Goal: Task Accomplishment & Management: Manage account settings

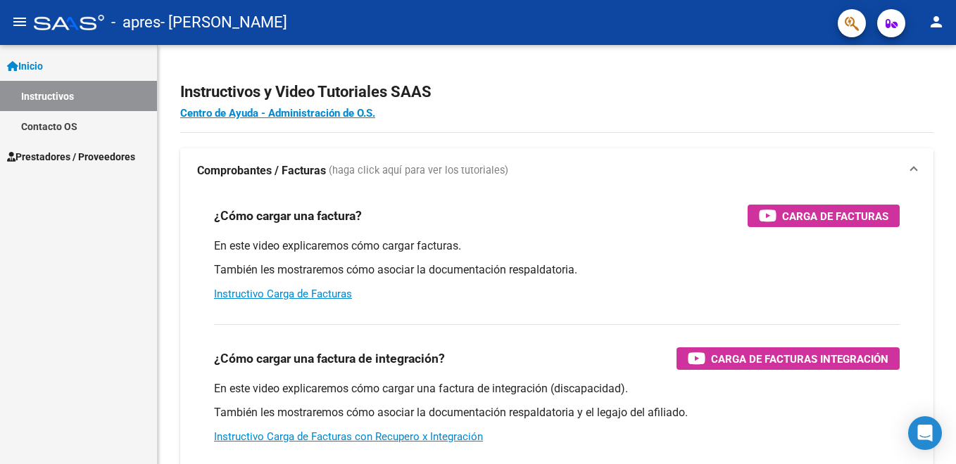
click at [85, 156] on span "Prestadores / Proveedores" at bounding box center [71, 156] width 128 height 15
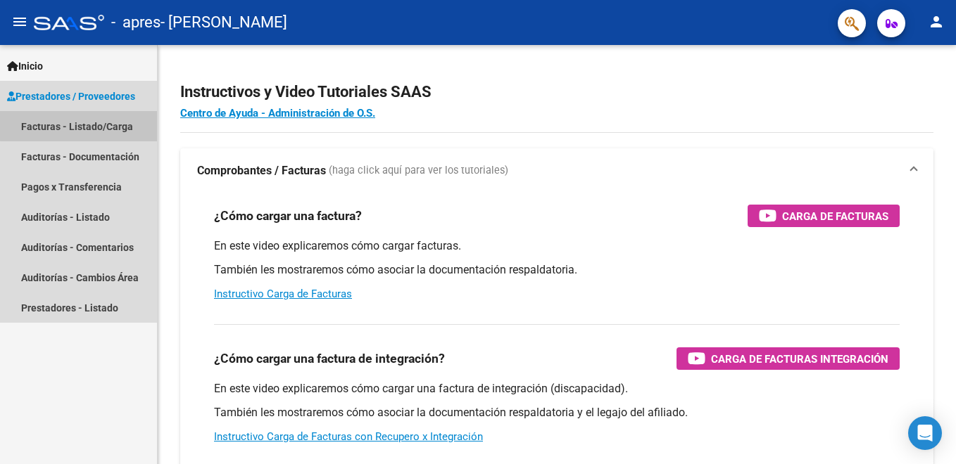
click at [89, 125] on link "Facturas - Listado/Carga" at bounding box center [78, 126] width 157 height 30
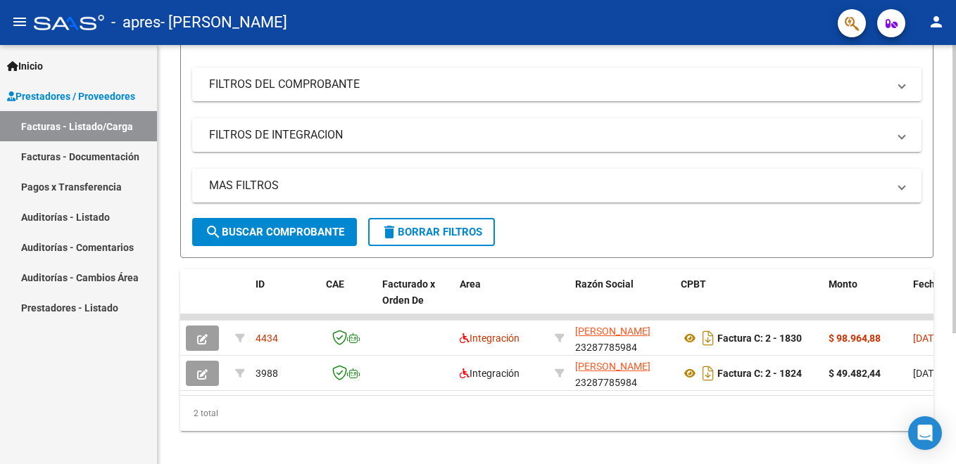
click at [955, 351] on html "menu - apres - [PERSON_NAME] person Inicio Instructivos Contacto OS Prestadores…" at bounding box center [478, 232] width 956 height 464
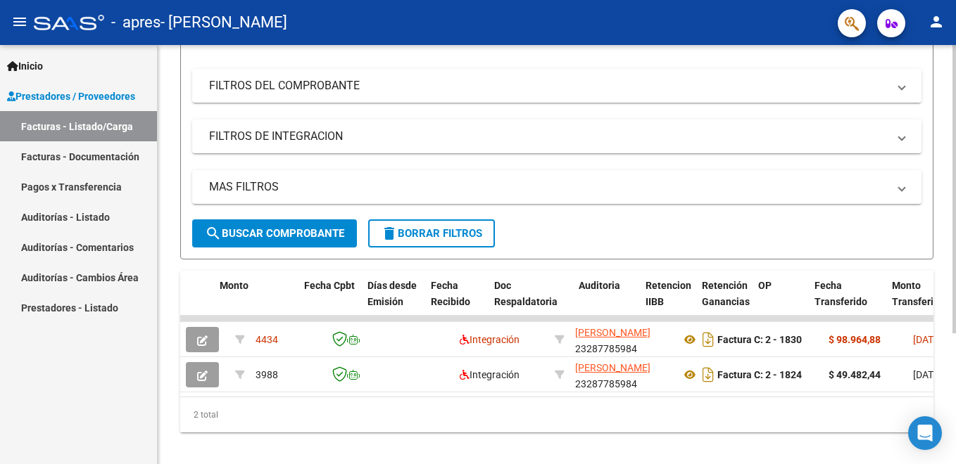
scroll to position [0, 617]
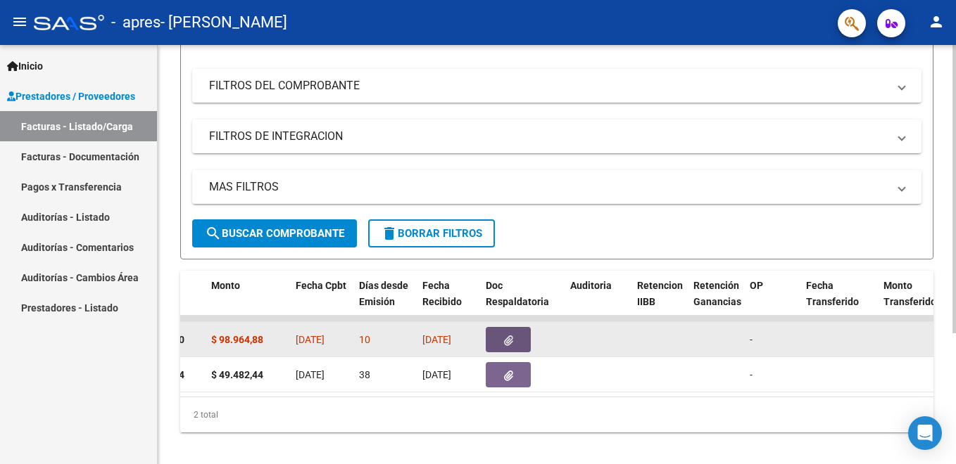
click at [511, 336] on icon "button" at bounding box center [508, 341] width 9 height 11
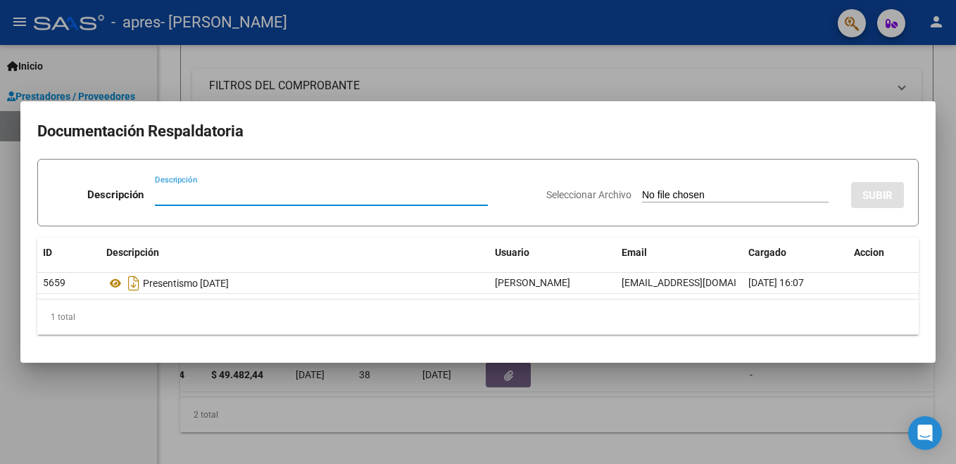
click at [272, 193] on input "Descripción" at bounding box center [321, 195] width 333 height 13
type input "presentismo [DATE]"
click at [735, 197] on input "Seleccionar Archivo" at bounding box center [735, 195] width 186 height 13
click at [785, 193] on input "Seleccionar Archivo" at bounding box center [735, 195] width 186 height 13
type input "C:\fakepath\presentismo [PERSON_NAME] 25.pdf"
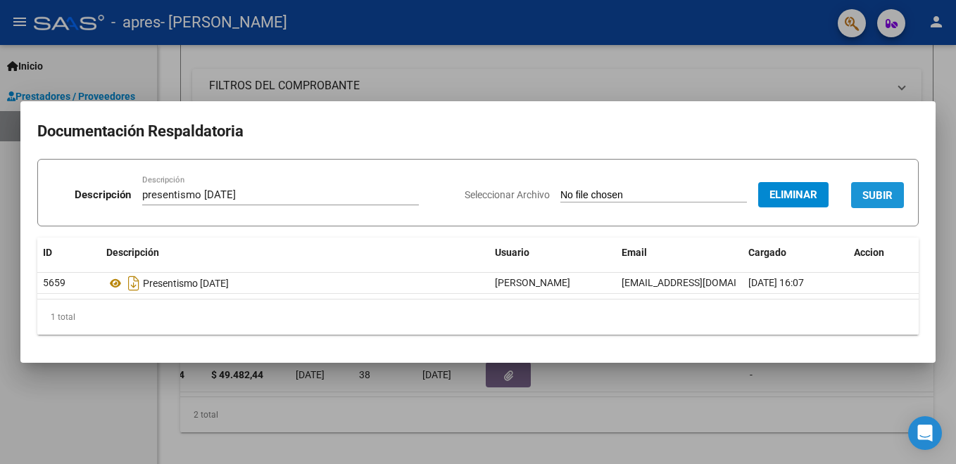
click at [875, 189] on span "SUBIR" at bounding box center [877, 195] width 30 height 13
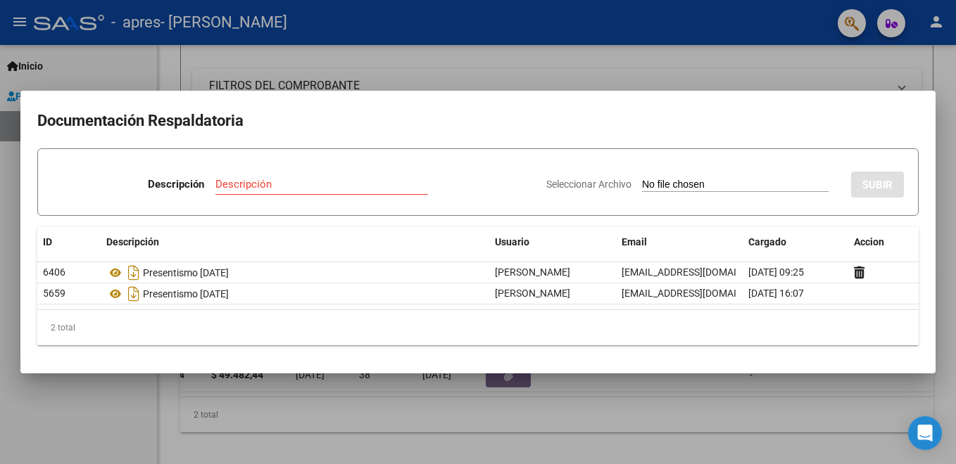
click at [839, 386] on div at bounding box center [478, 232] width 956 height 464
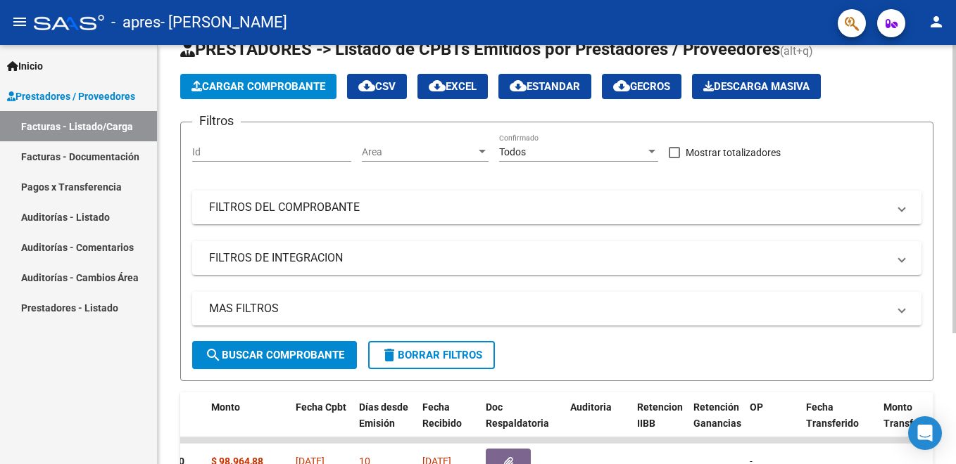
scroll to position [191, 0]
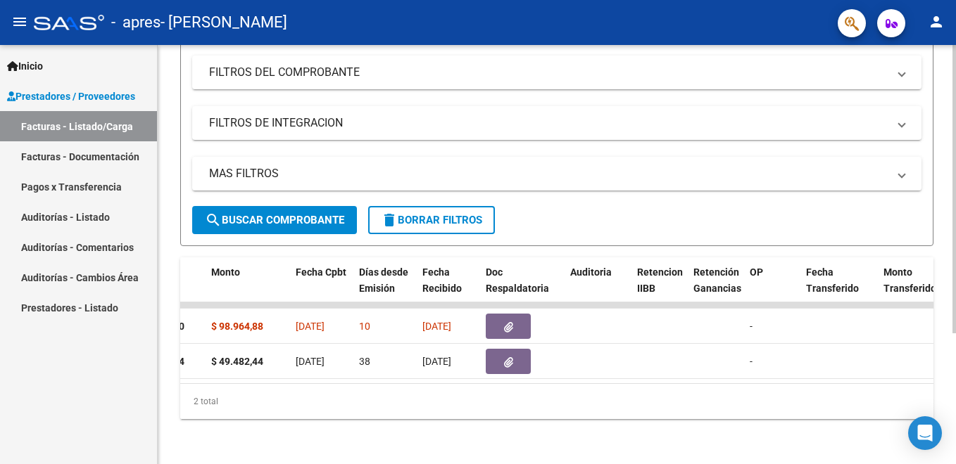
click at [955, 381] on html "menu - apres - [PERSON_NAME] person Inicio Instructivos Contacto OS Prestadores…" at bounding box center [478, 232] width 956 height 464
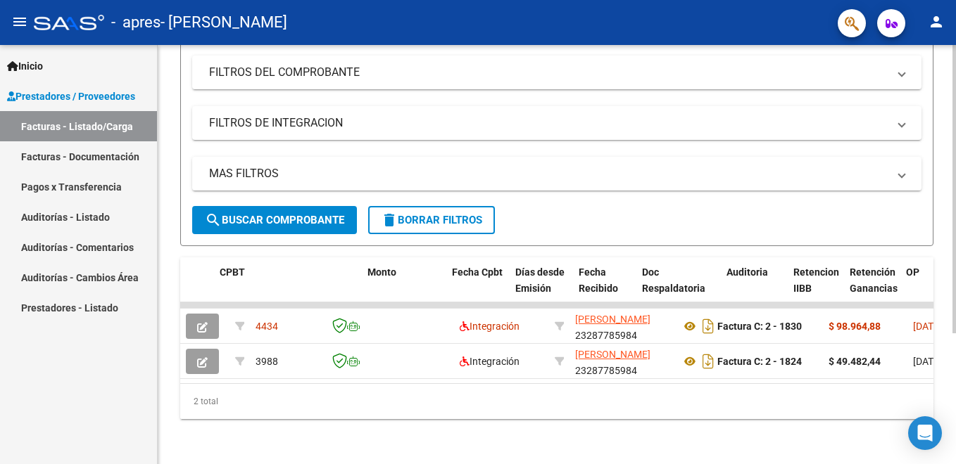
scroll to position [0, 461]
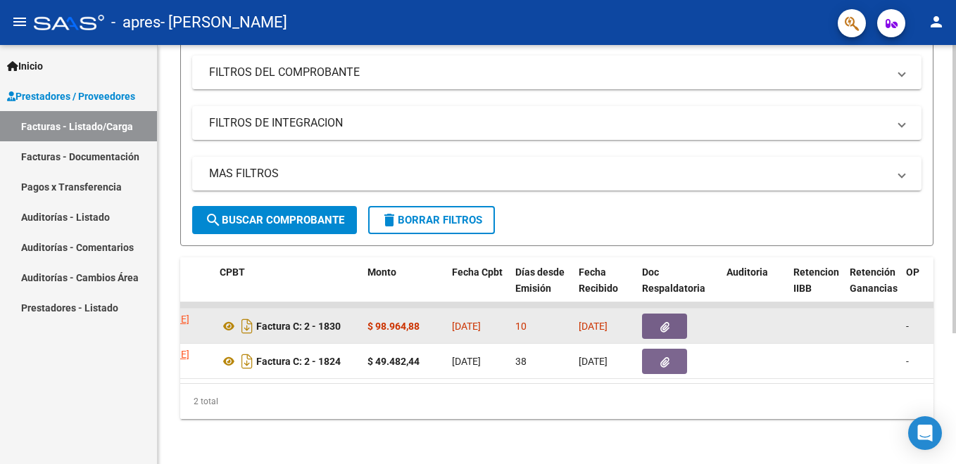
click at [666, 322] on icon "button" at bounding box center [664, 327] width 9 height 11
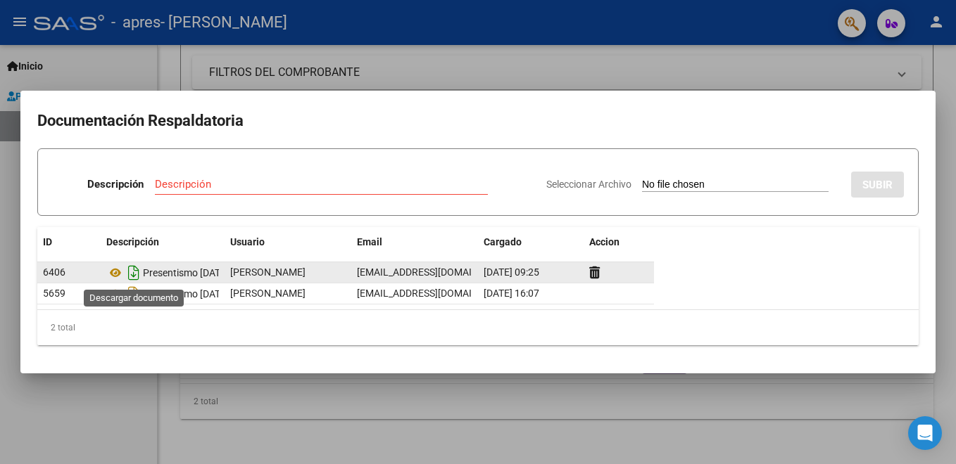
click at [131, 275] on icon "Descargar documento" at bounding box center [134, 273] width 18 height 23
click at [638, 46] on div at bounding box center [478, 232] width 956 height 464
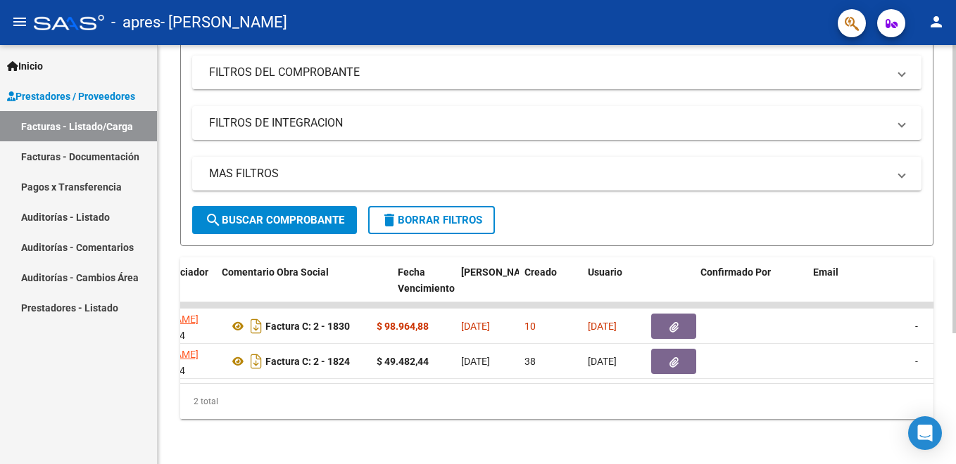
scroll to position [0, 2214]
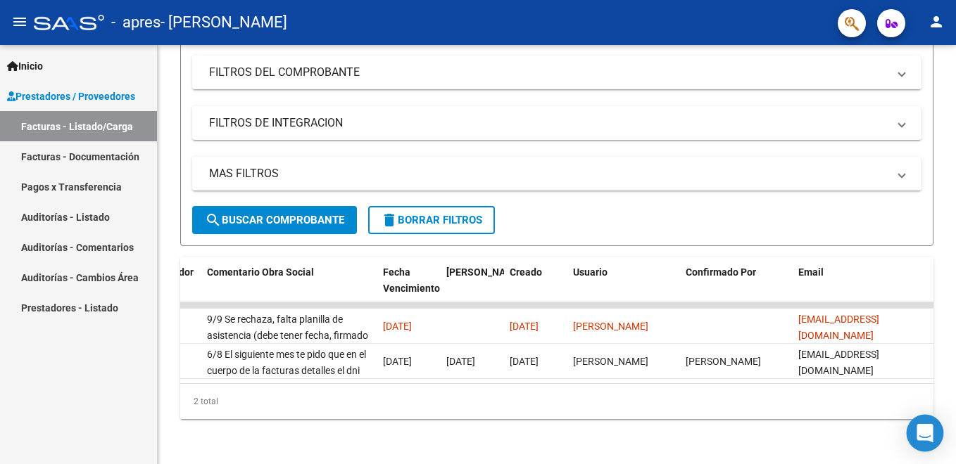
click at [925, 433] on icon "Open Intercom Messenger" at bounding box center [924, 433] width 16 height 18
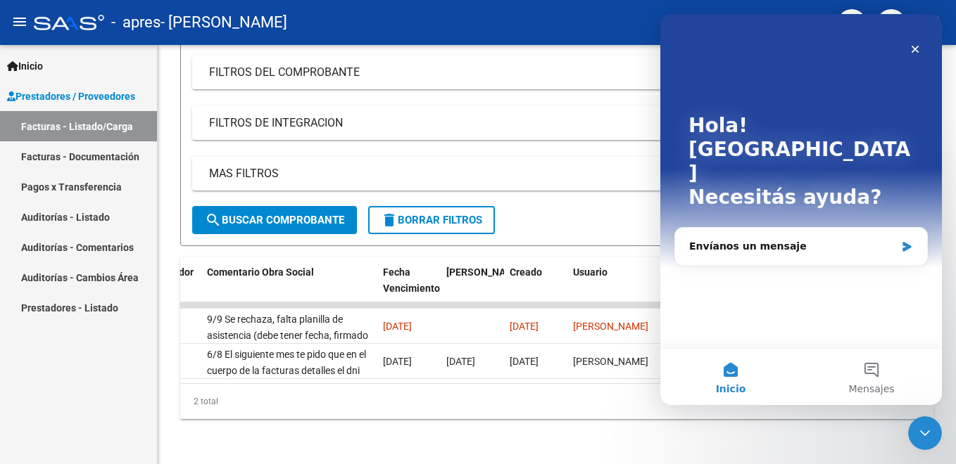
scroll to position [0, 0]
click at [736, 239] on div "Envíanos un mensaje" at bounding box center [792, 246] width 206 height 15
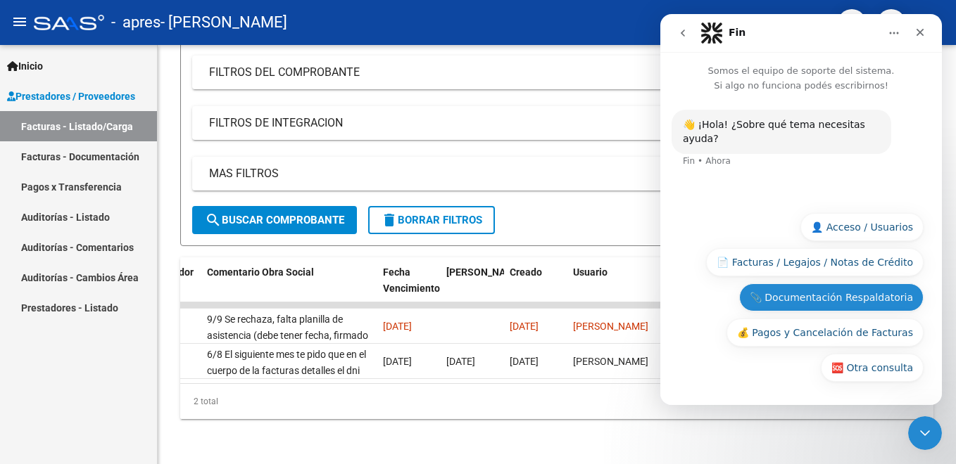
click at [827, 291] on button "📎 Documentación Respaldatoria" at bounding box center [831, 298] width 184 height 28
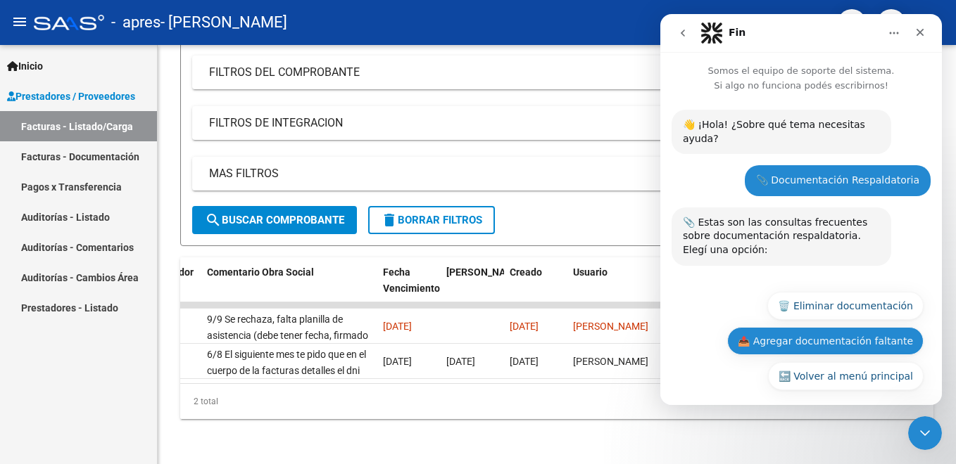
click at [849, 327] on button "📤 Agregar documentación faltante" at bounding box center [825, 341] width 196 height 28
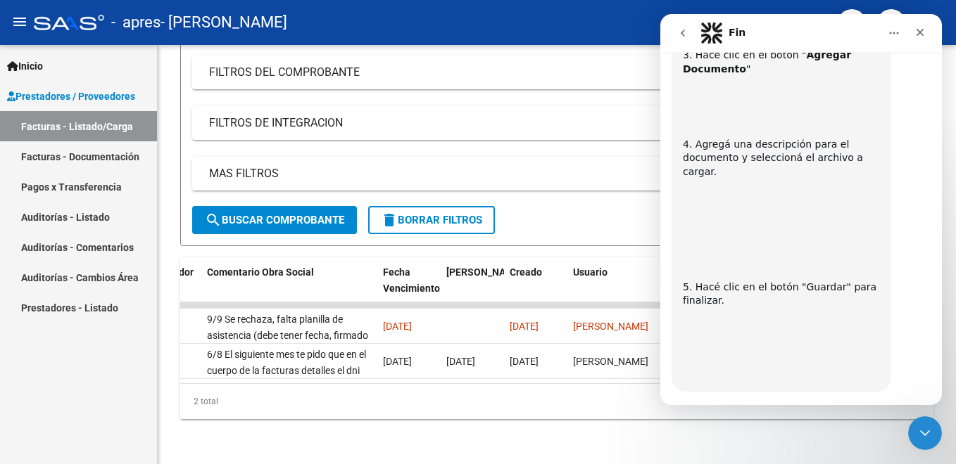
scroll to position [654, 0]
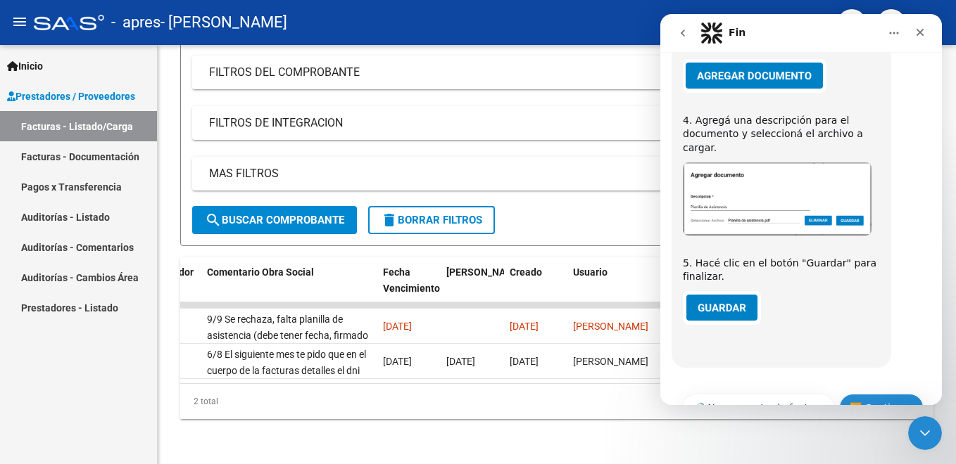
click at [851, 394] on button "⏭️ Continuar" at bounding box center [881, 408] width 84 height 28
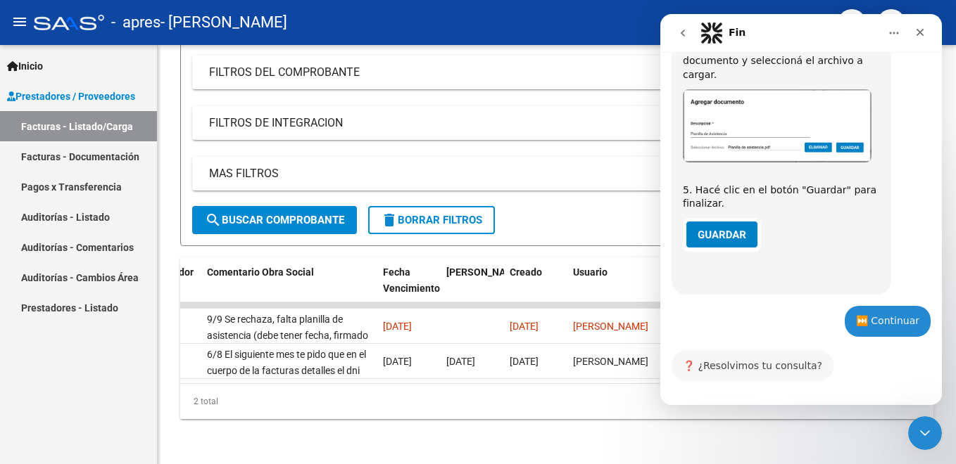
scroll to position [773, 0]
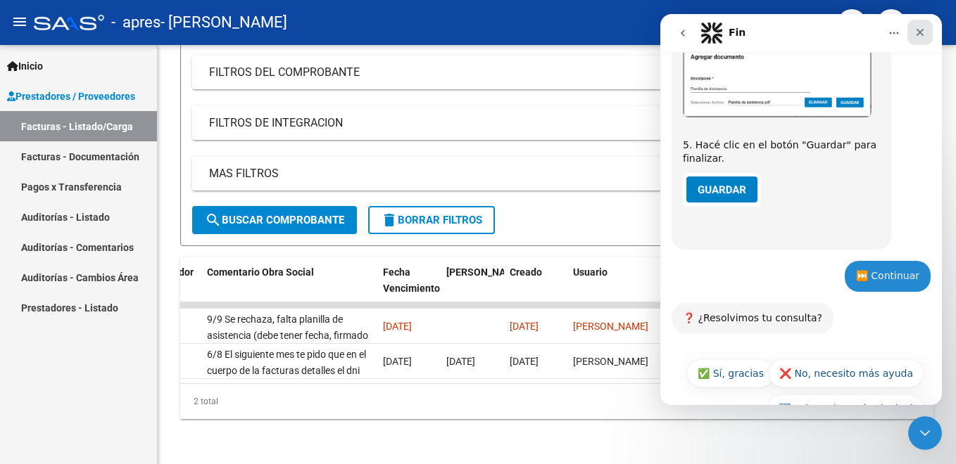
click at [916, 30] on icon "Cerrar" at bounding box center [920, 33] width 8 height 8
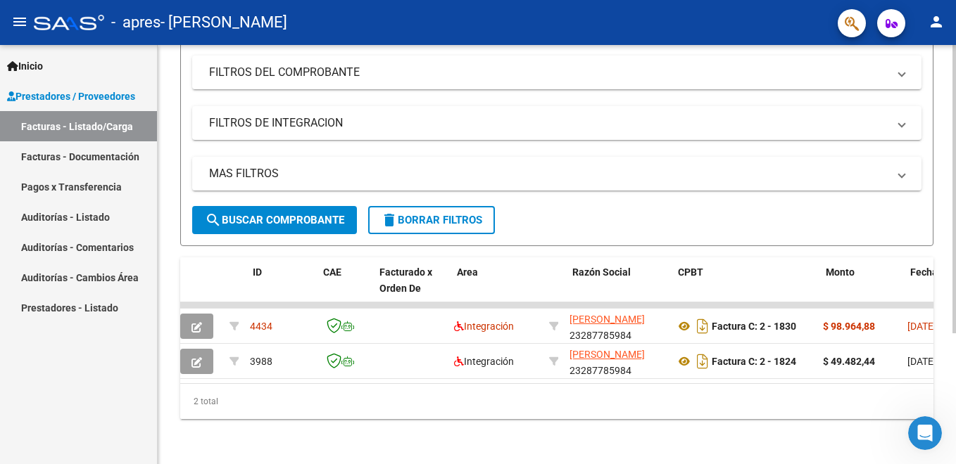
scroll to position [0, 0]
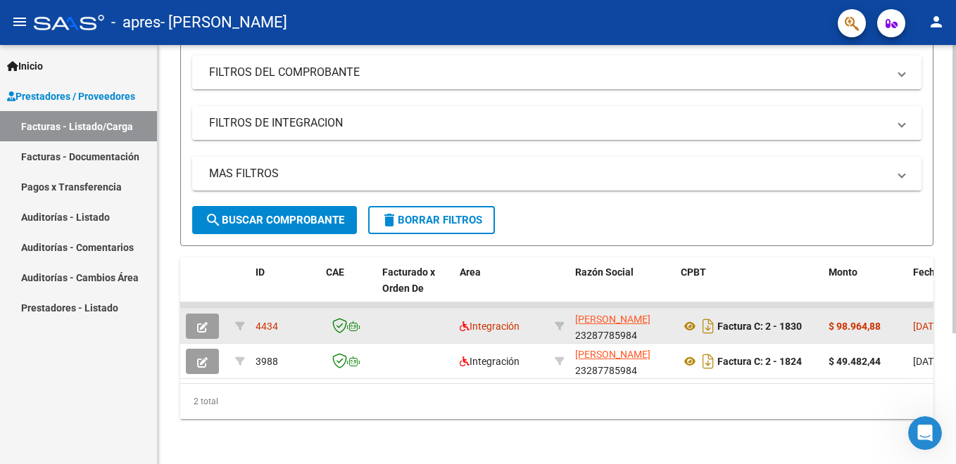
click at [198, 322] on icon "button" at bounding box center [202, 327] width 11 height 11
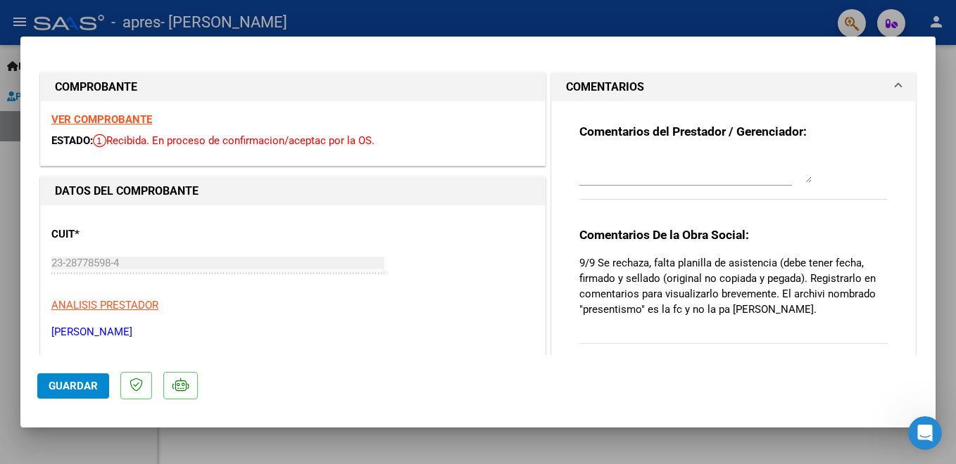
click at [600, 167] on textarea at bounding box center [695, 169] width 232 height 28
click at [582, 106] on div "Comentarios del Prestador / Gerenciador: Comentarios De la Obra Social: 9/9 Se …" at bounding box center [733, 235] width 329 height 269
click at [585, 174] on textarea at bounding box center [695, 169] width 232 height 28
type textarea "adjunte nuevamente la planilla de asistencia"
click at [65, 386] on span "Guardar" at bounding box center [73, 386] width 49 height 13
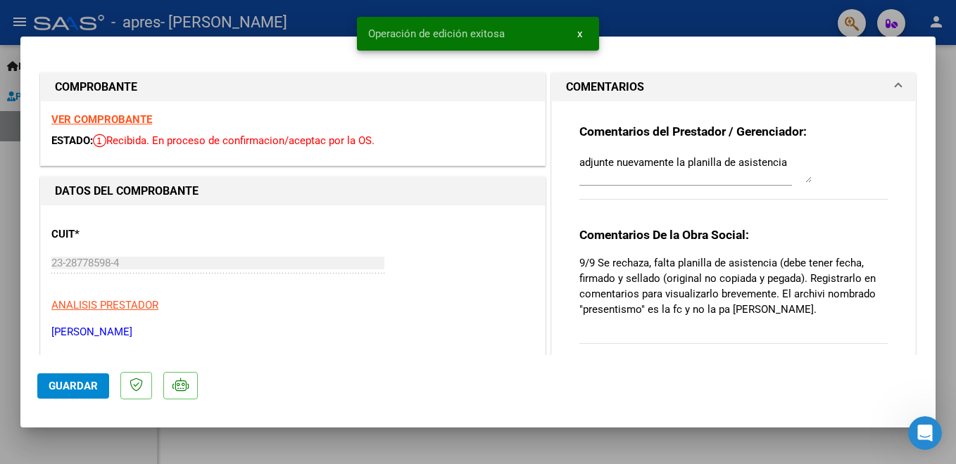
click at [946, 87] on div at bounding box center [478, 232] width 956 height 464
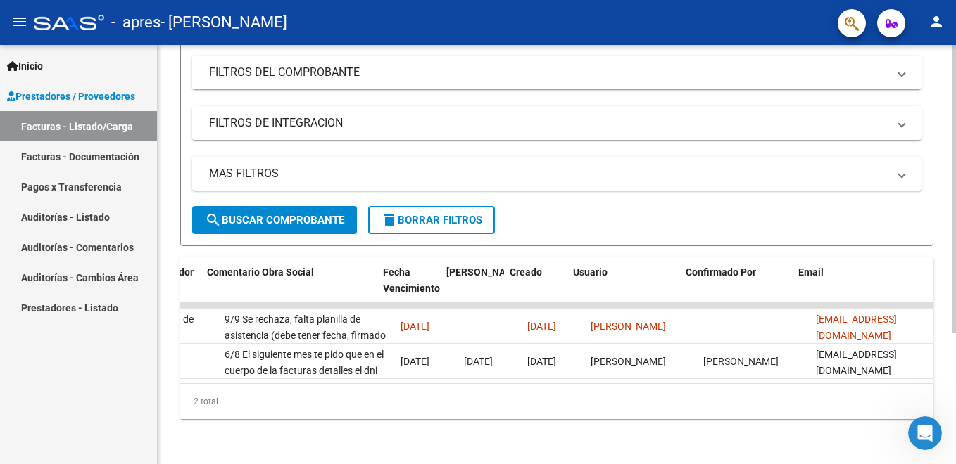
scroll to position [0, 2214]
